Goal: Find specific page/section: Find specific page/section

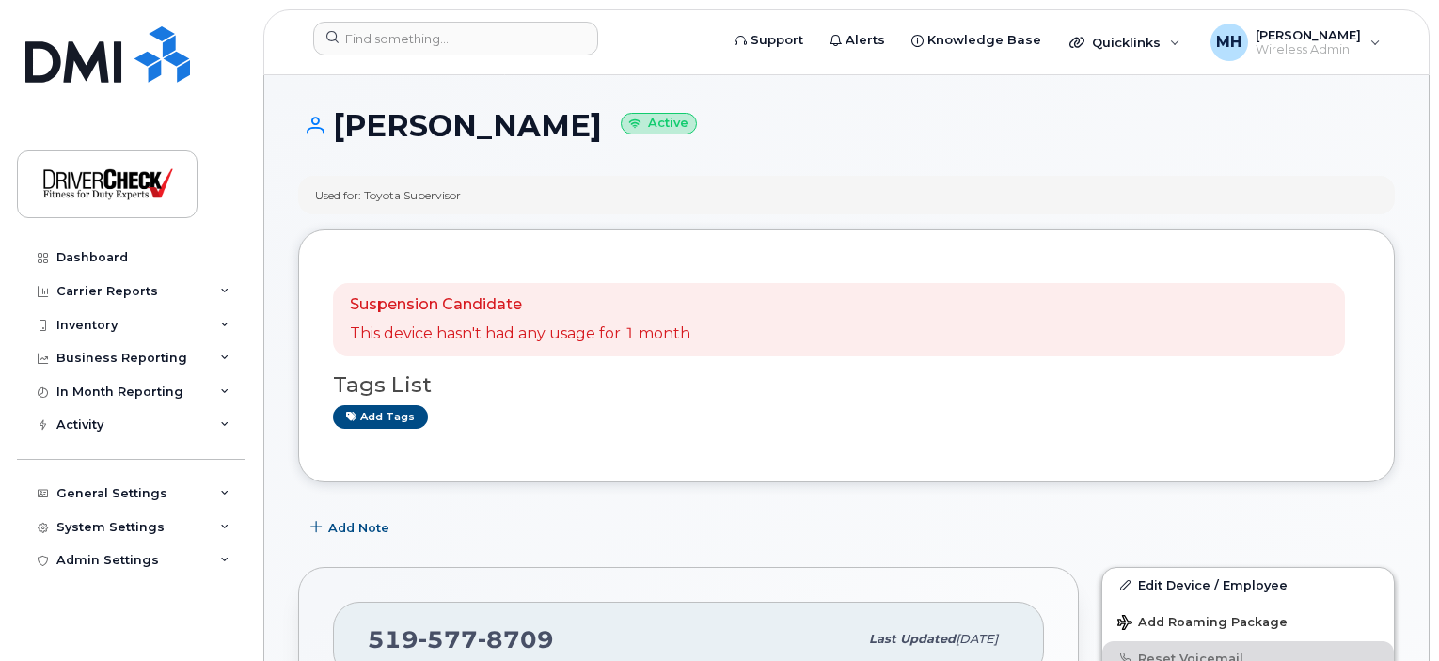
scroll to position [846, 0]
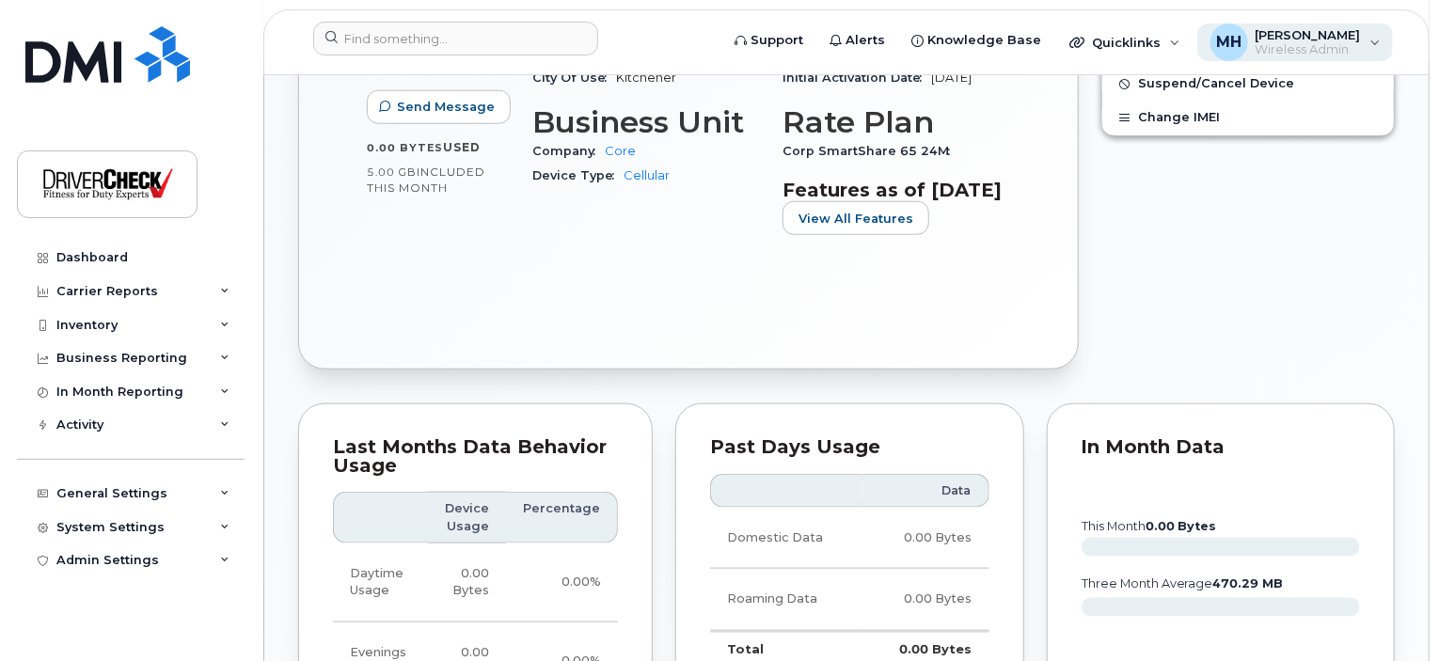
click at [1374, 48] on div "MH Michelle Henderson Wireless Admin" at bounding box center [1295, 43] width 197 height 38
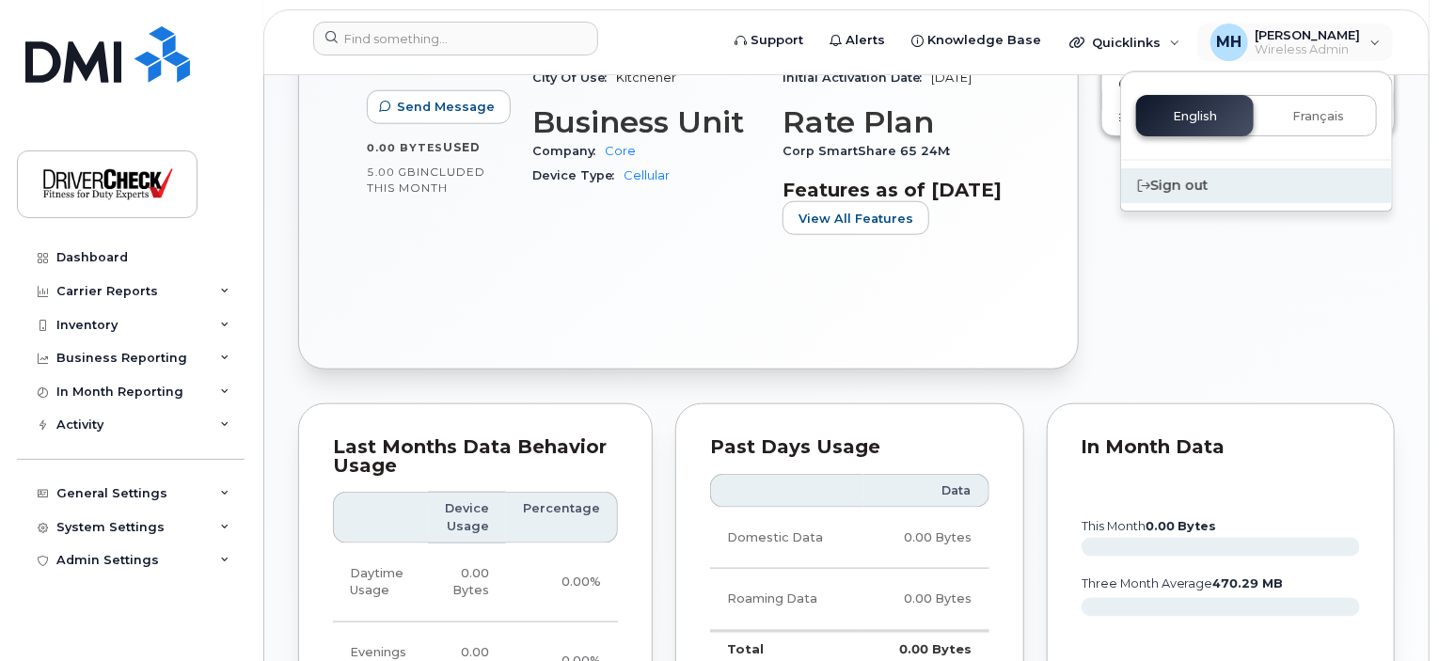
click at [1206, 176] on div "Sign out" at bounding box center [1256, 185] width 271 height 35
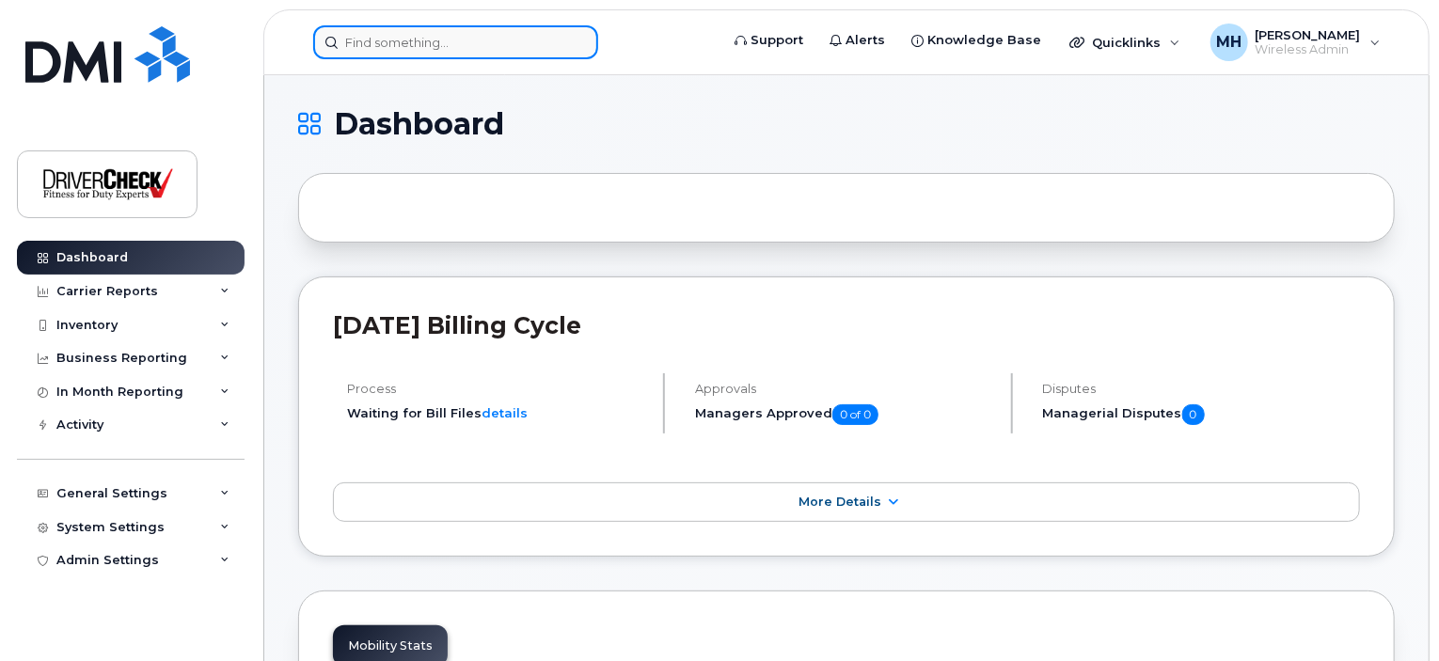
click at [463, 44] on input at bounding box center [455, 42] width 285 height 34
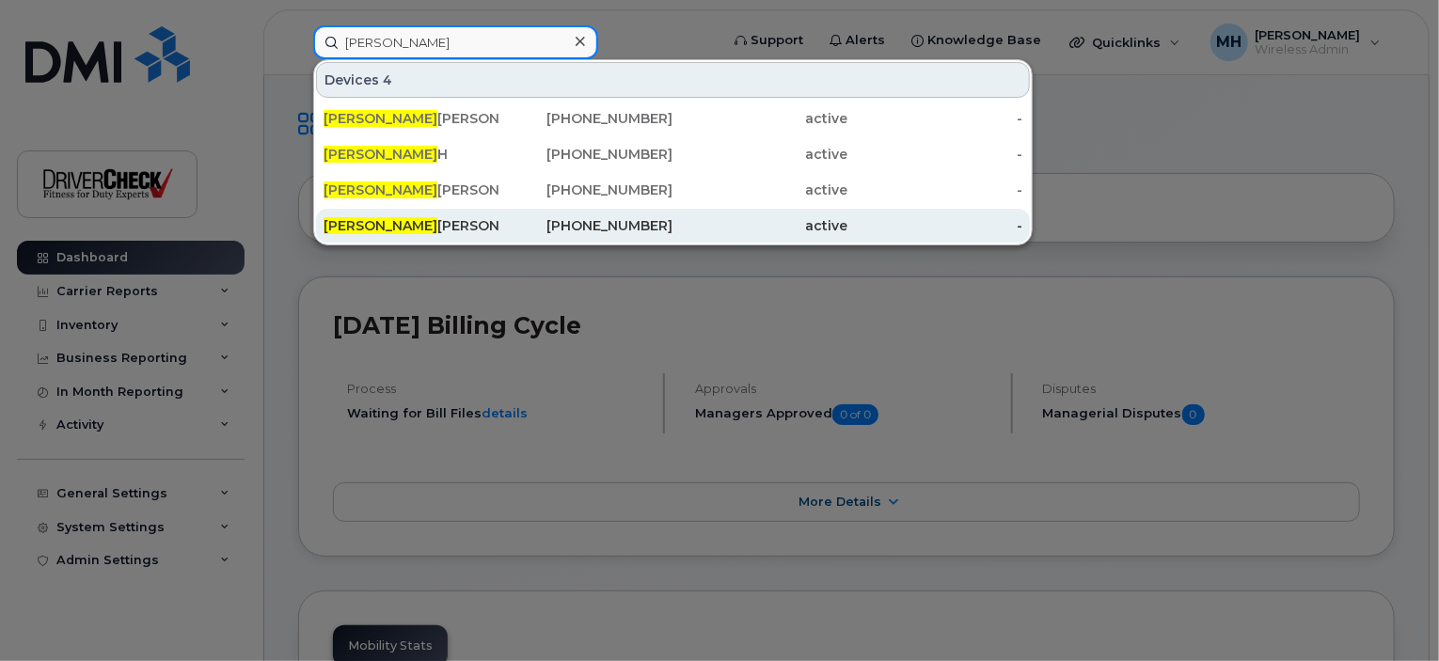
type input "[PERSON_NAME]"
click at [406, 225] on div "[PERSON_NAME]" at bounding box center [411, 225] width 175 height 19
